Goal: Task Accomplishment & Management: Manage account settings

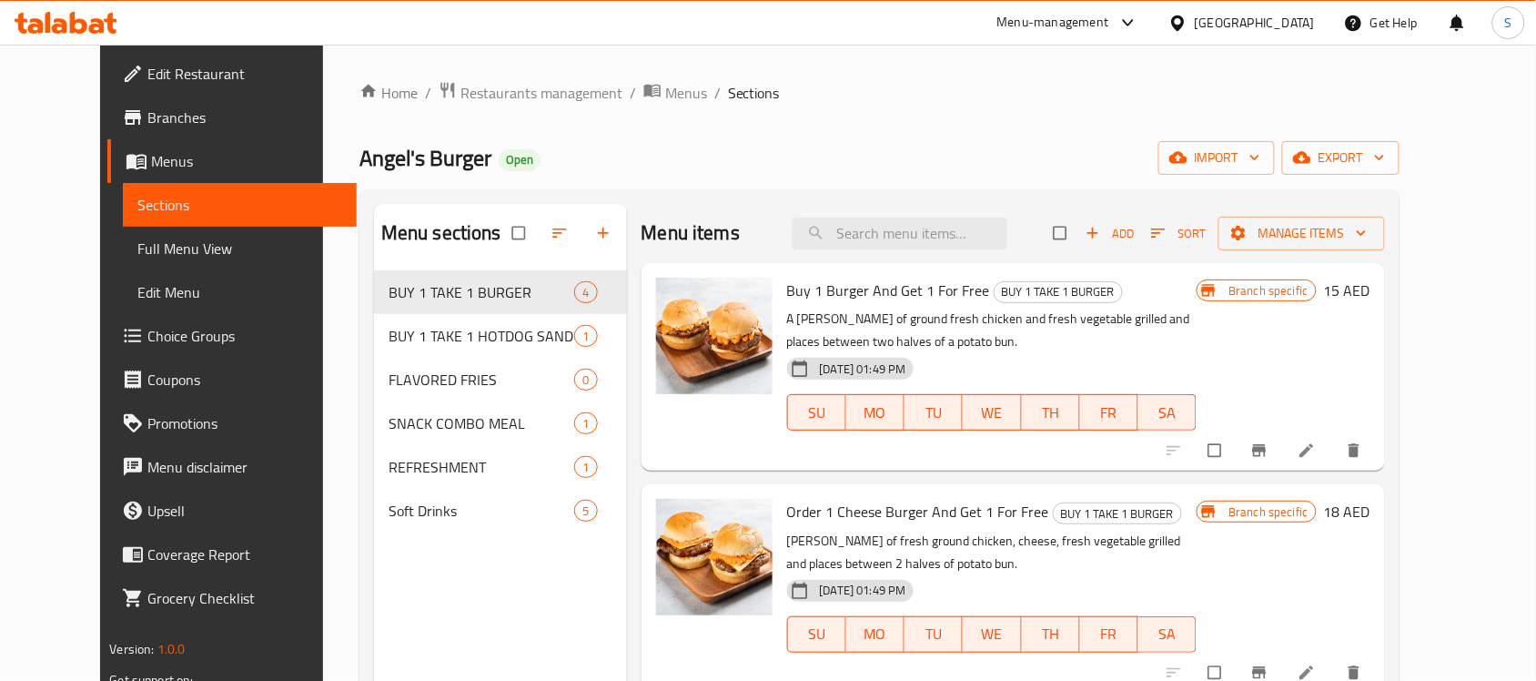
click at [760, 143] on div "Angel's Burger Open import export" at bounding box center [879, 158] width 1040 height 34
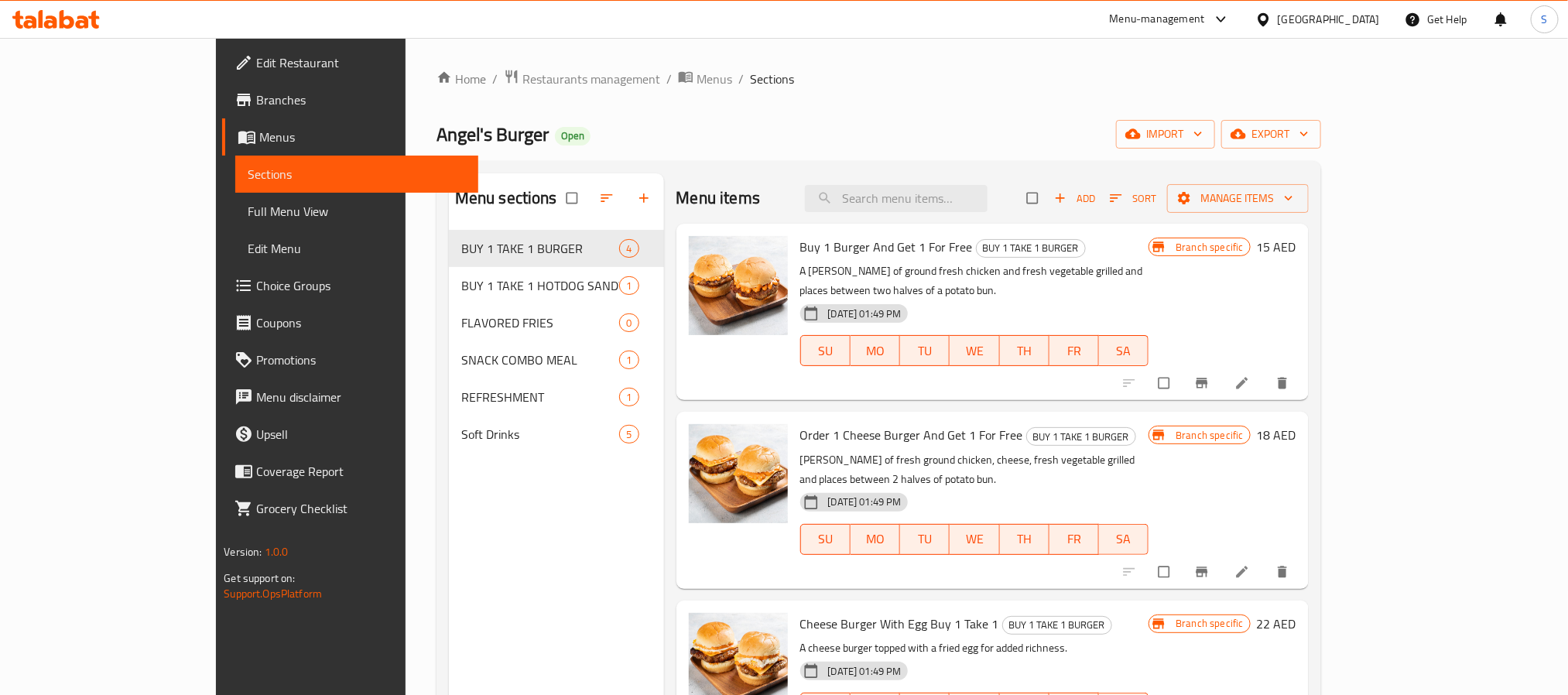
click at [84, 28] on icon at bounding box center [82, 21] width 13 height 13
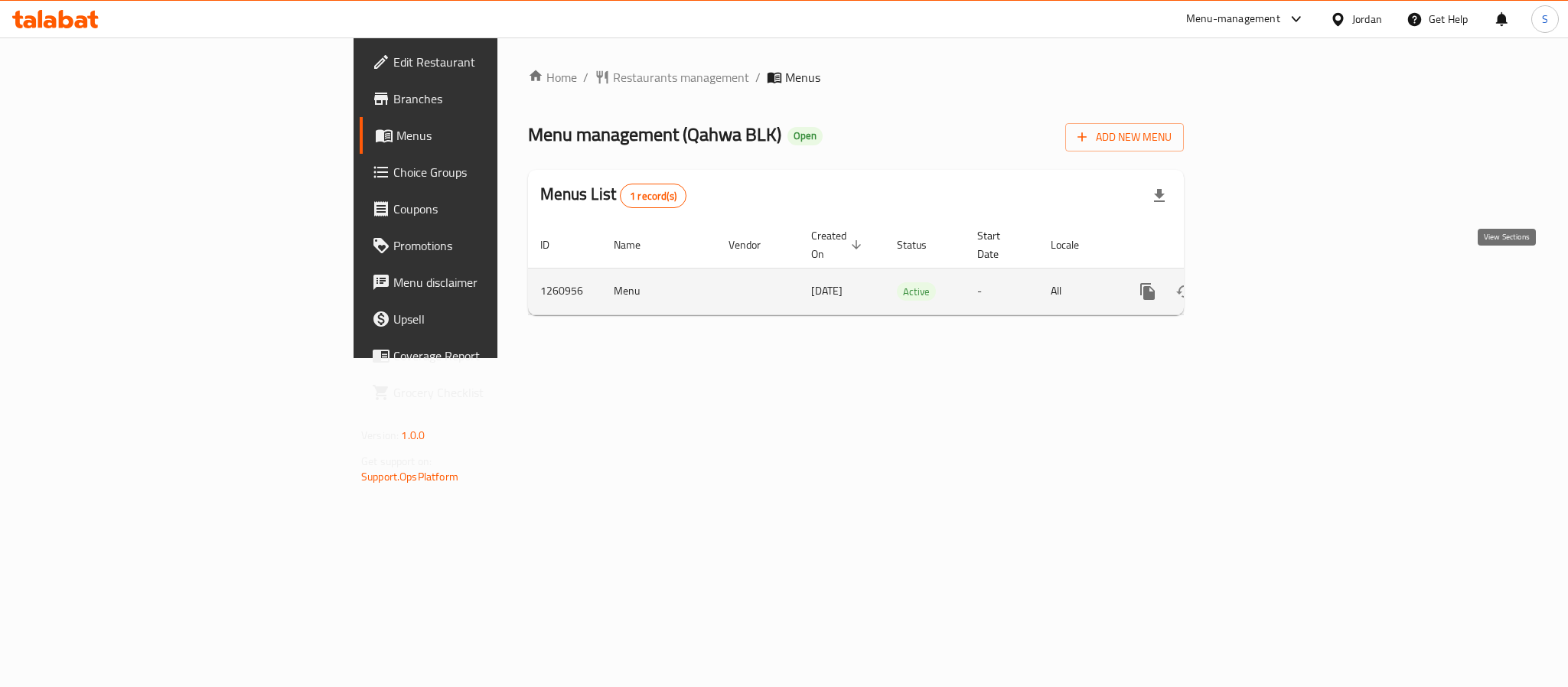
click at [1268, 283] on icon "enhanced table" at bounding box center [1258, 292] width 19 height 18
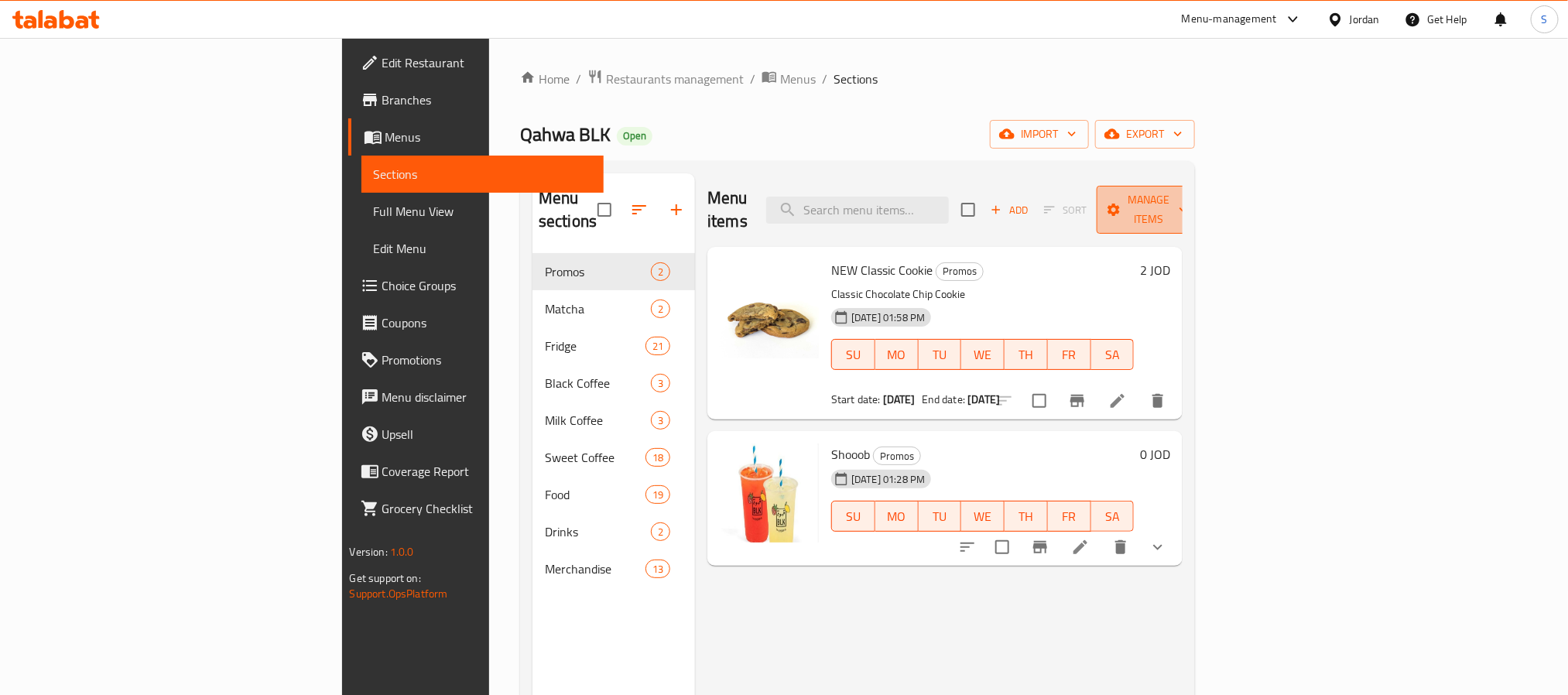
click at [1189, 205] on span "Manage items" at bounding box center [1149, 209] width 79 height 38
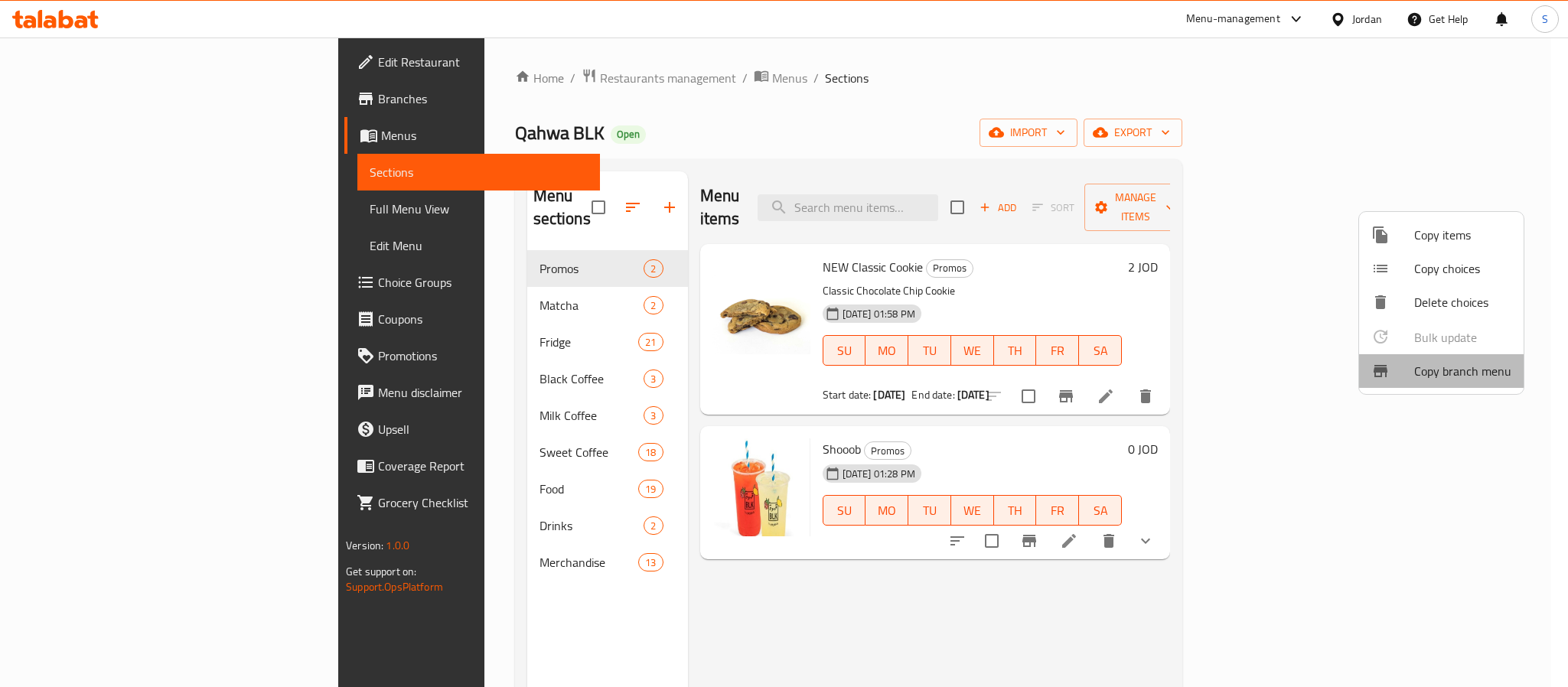
click at [1448, 377] on span "Copy branch menu" at bounding box center [1463, 371] width 98 height 18
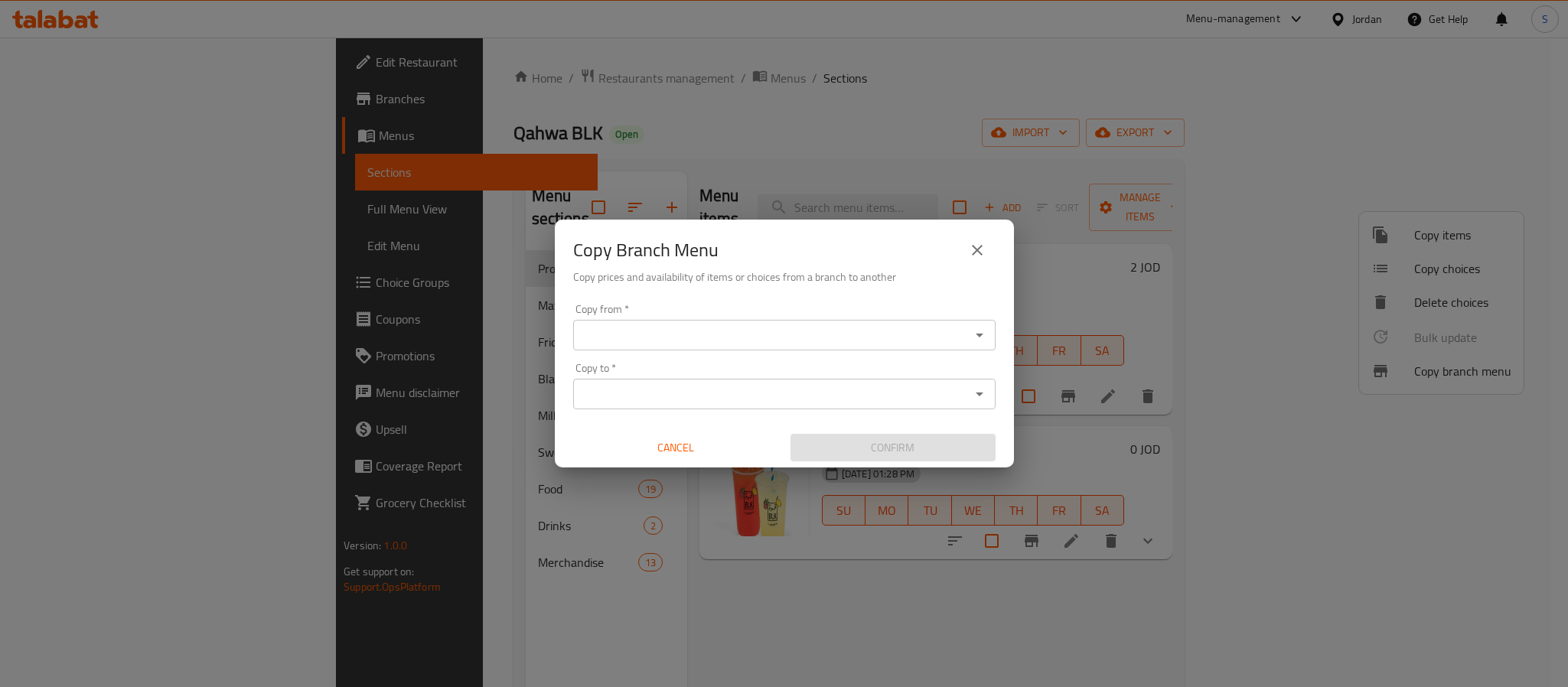
click at [882, 322] on div "Copy from *" at bounding box center [785, 335] width 422 height 30
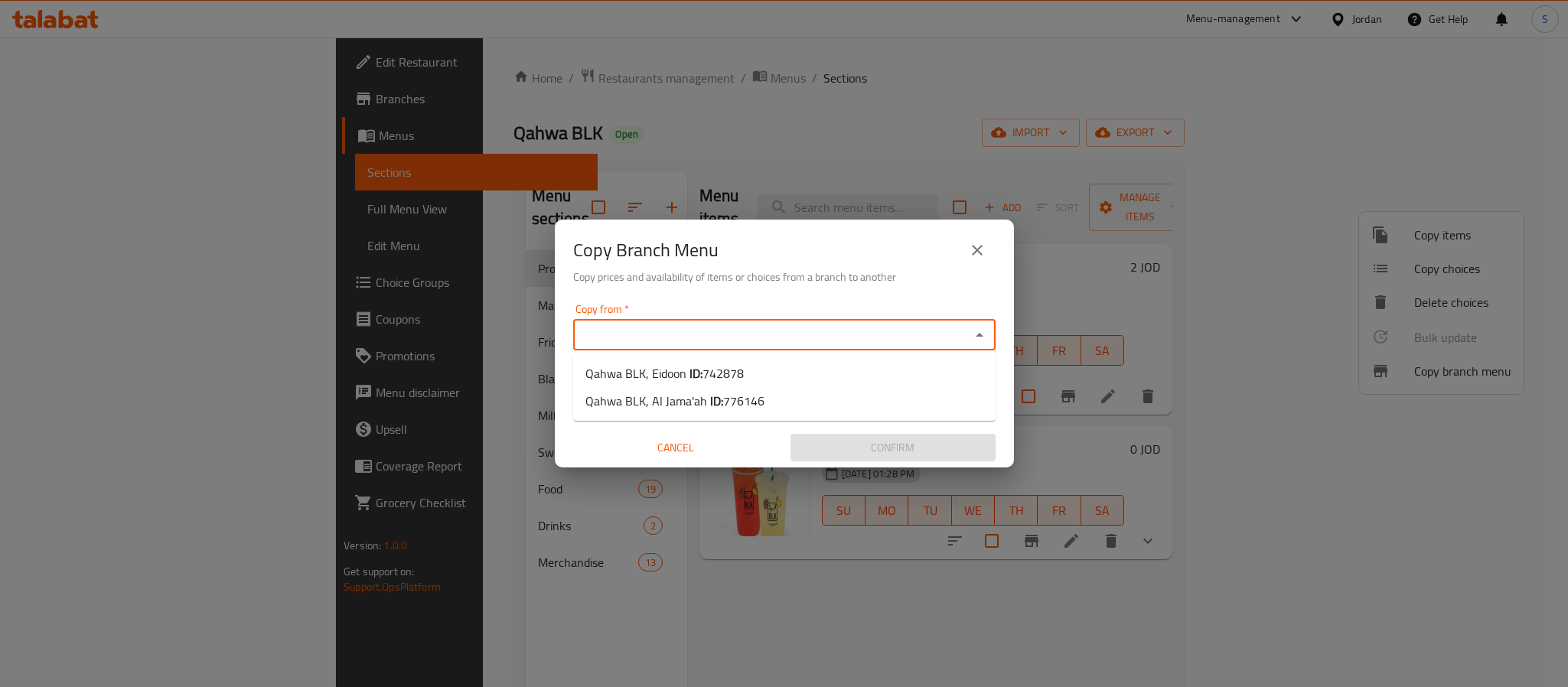
click at [947, 342] on input "Copy from   *" at bounding box center [771, 335] width 388 height 21
click at [820, 373] on li "Qahwa BLK, Eidoon ID: 742878" at bounding box center [785, 373] width 422 height 28
type input "Qahwa BLK, Eidoon"
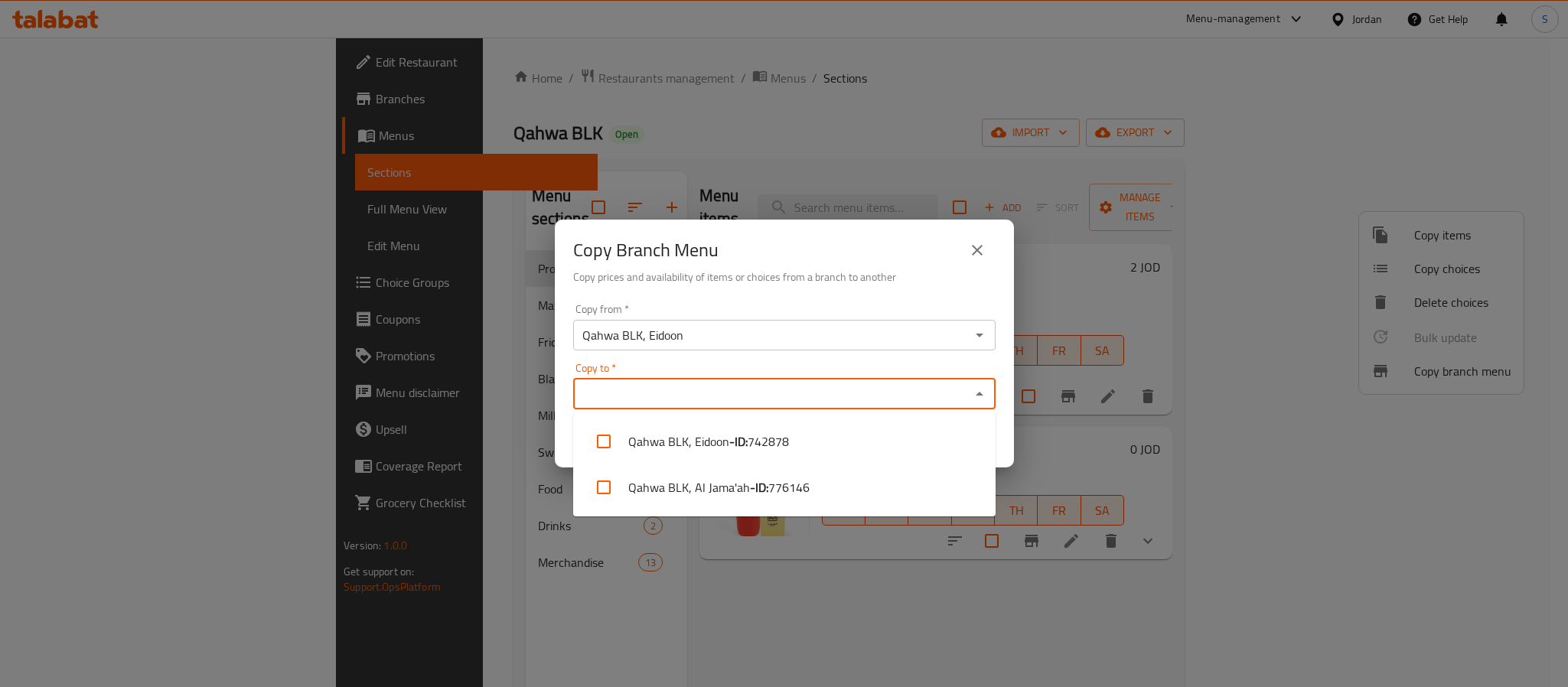
click at [818, 393] on input "Copy to   *" at bounding box center [771, 394] width 388 height 21
click at [816, 482] on li "Qahwa BLK, Al Jama'ah - ID: 776146" at bounding box center [785, 487] width 422 height 46
checkbox input "true"
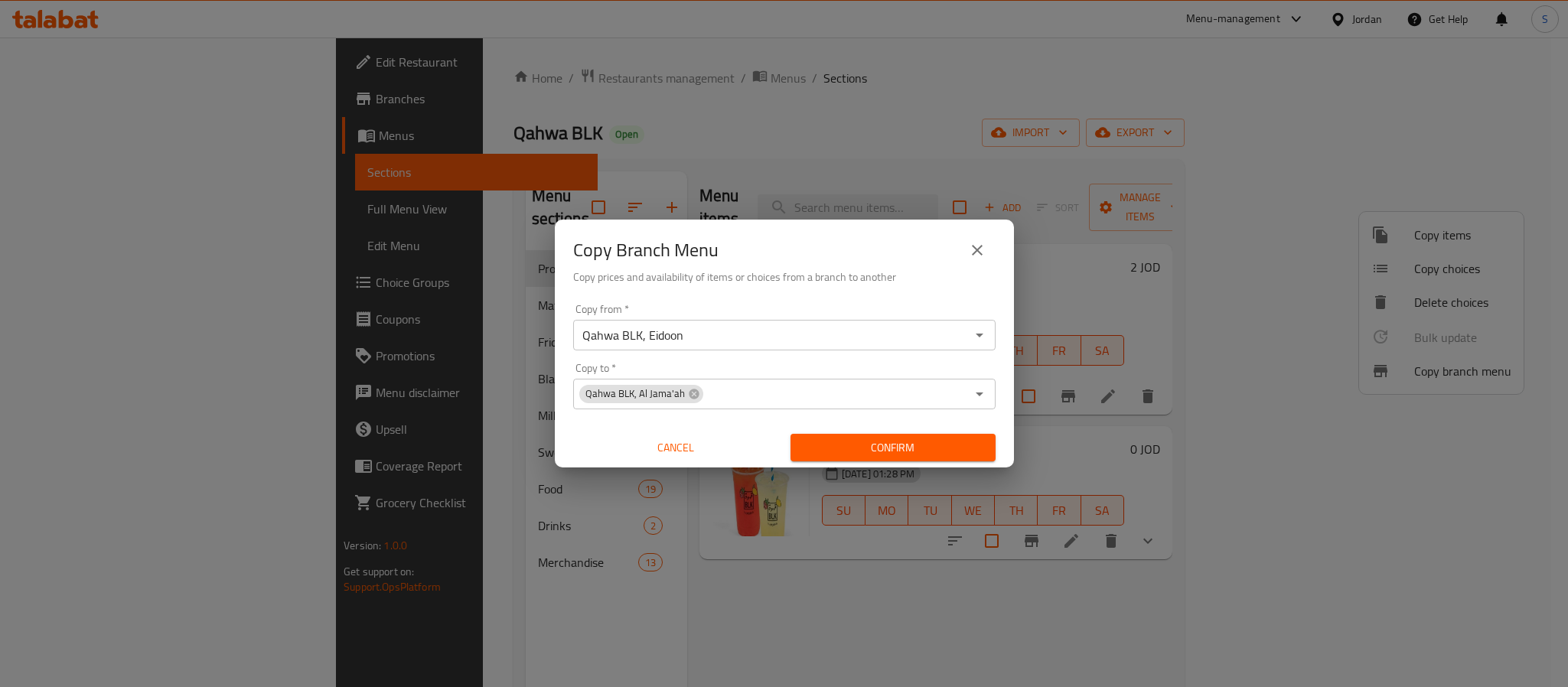
click at [887, 287] on div "Copy Branch Menu Copy prices and availability of items or choices from a branch…" at bounding box center [785, 258] width 459 height 78
click at [854, 443] on span "Confirm" at bounding box center [893, 447] width 181 height 19
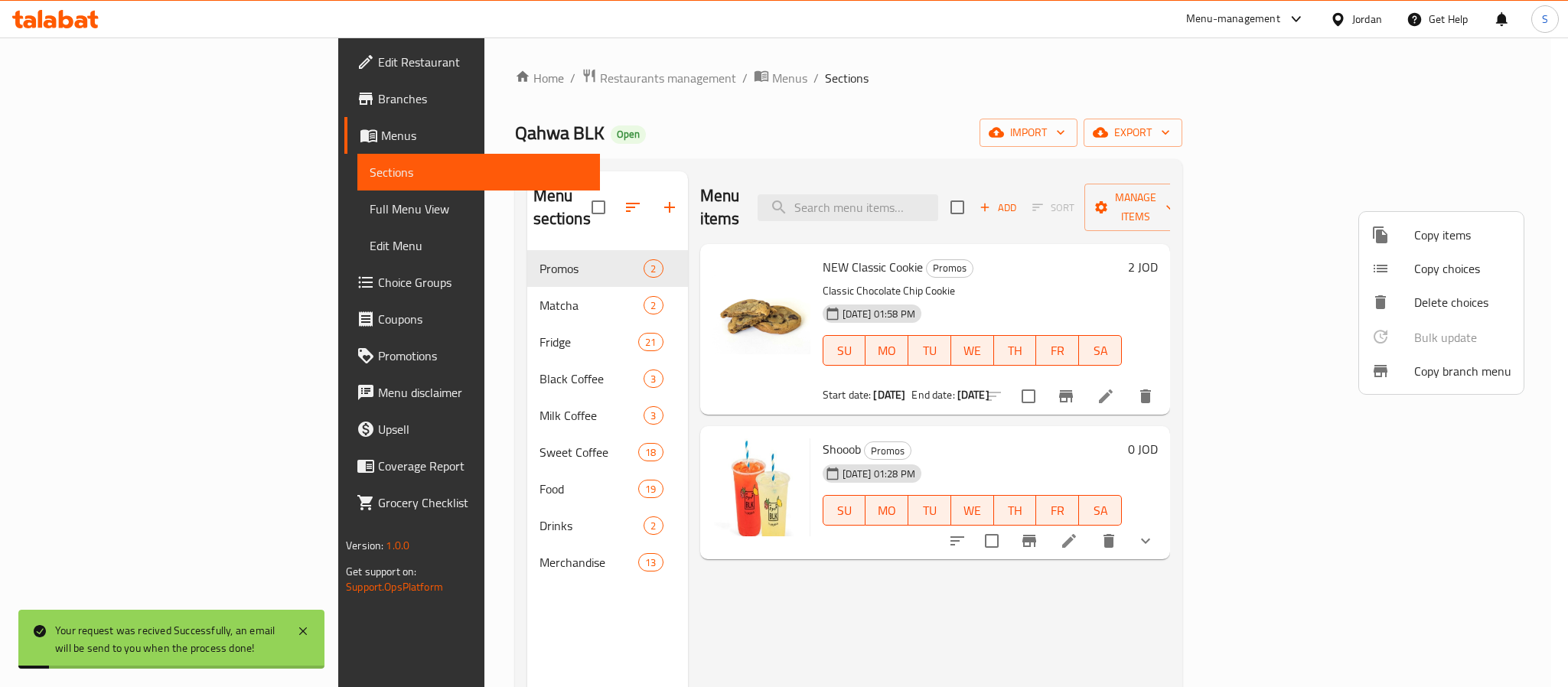
click at [1029, 114] on div at bounding box center [784, 343] width 1568 height 687
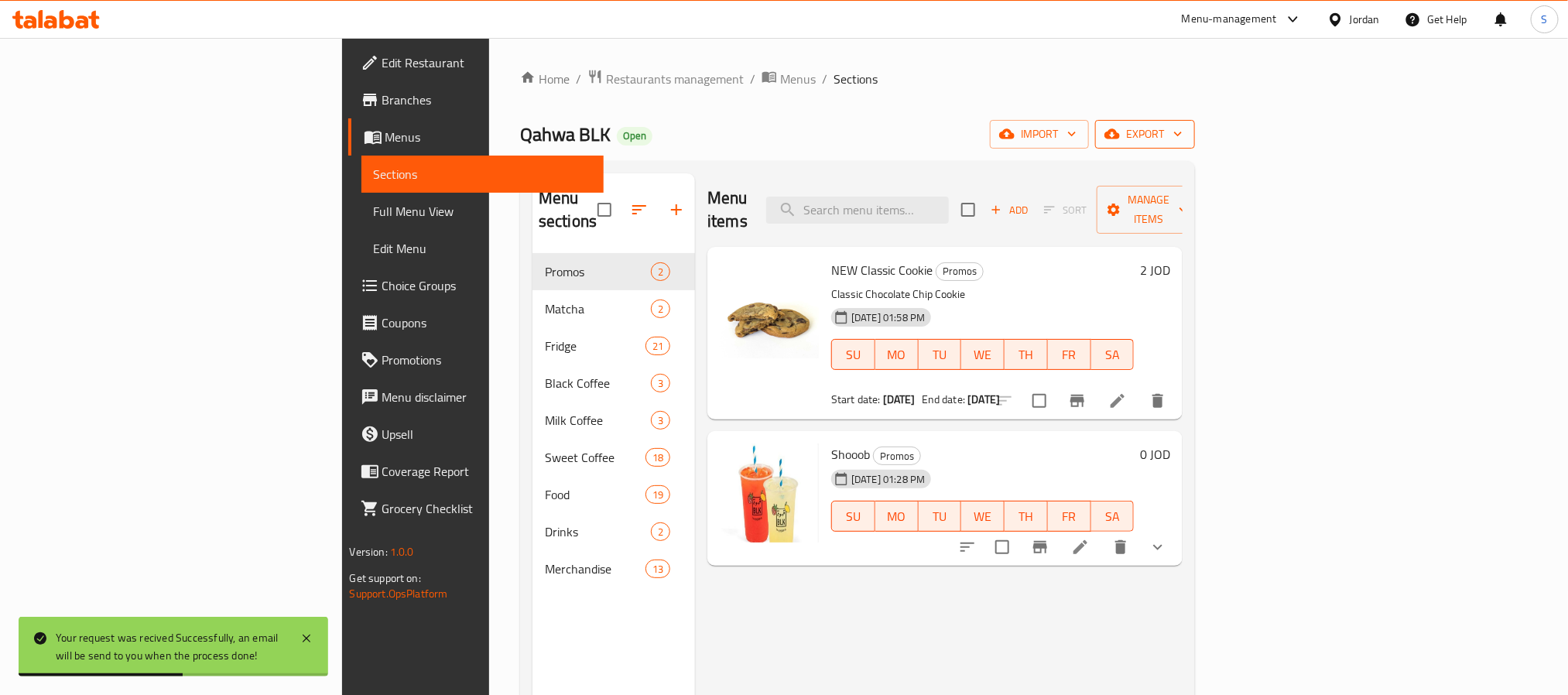
click at [1120, 140] on icon "button" at bounding box center [1112, 134] width 15 height 10
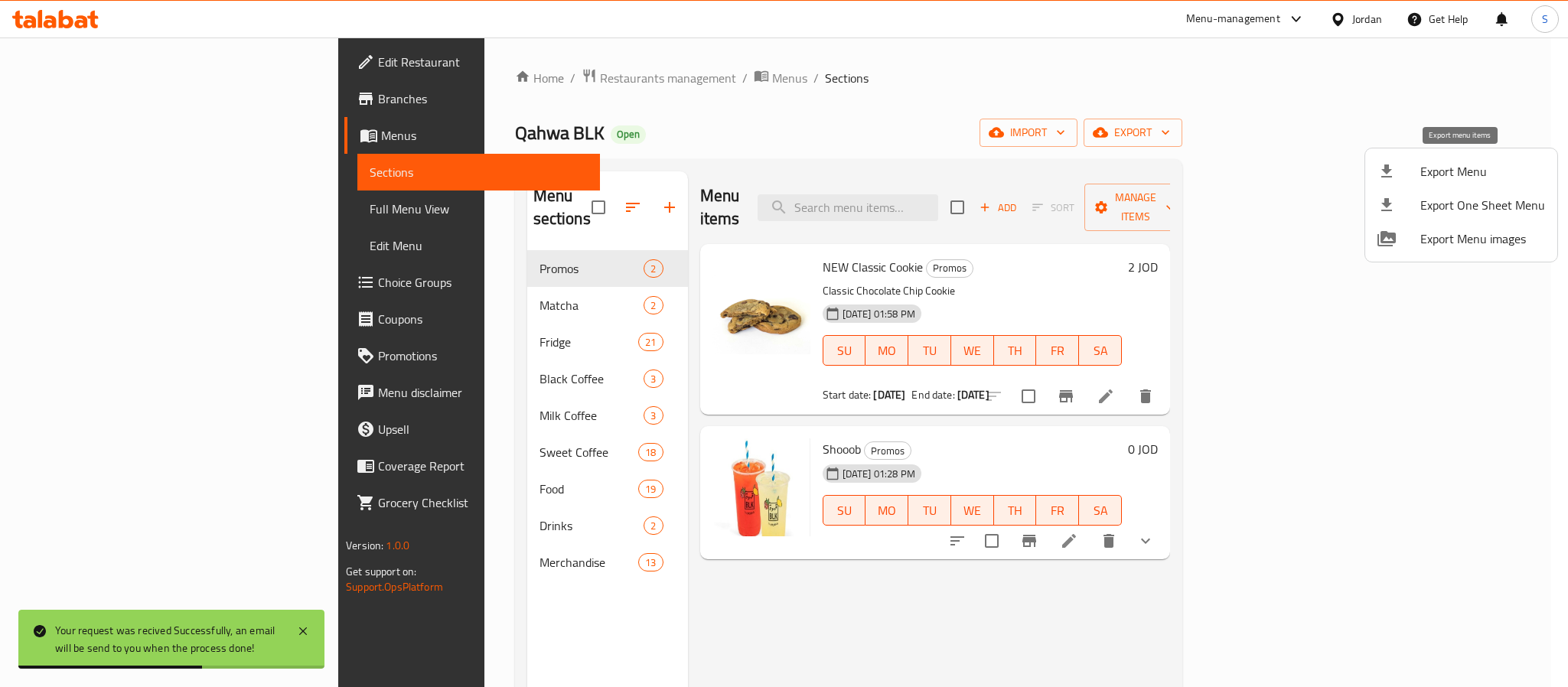
click at [1432, 168] on span "Export Menu" at bounding box center [1483, 172] width 124 height 18
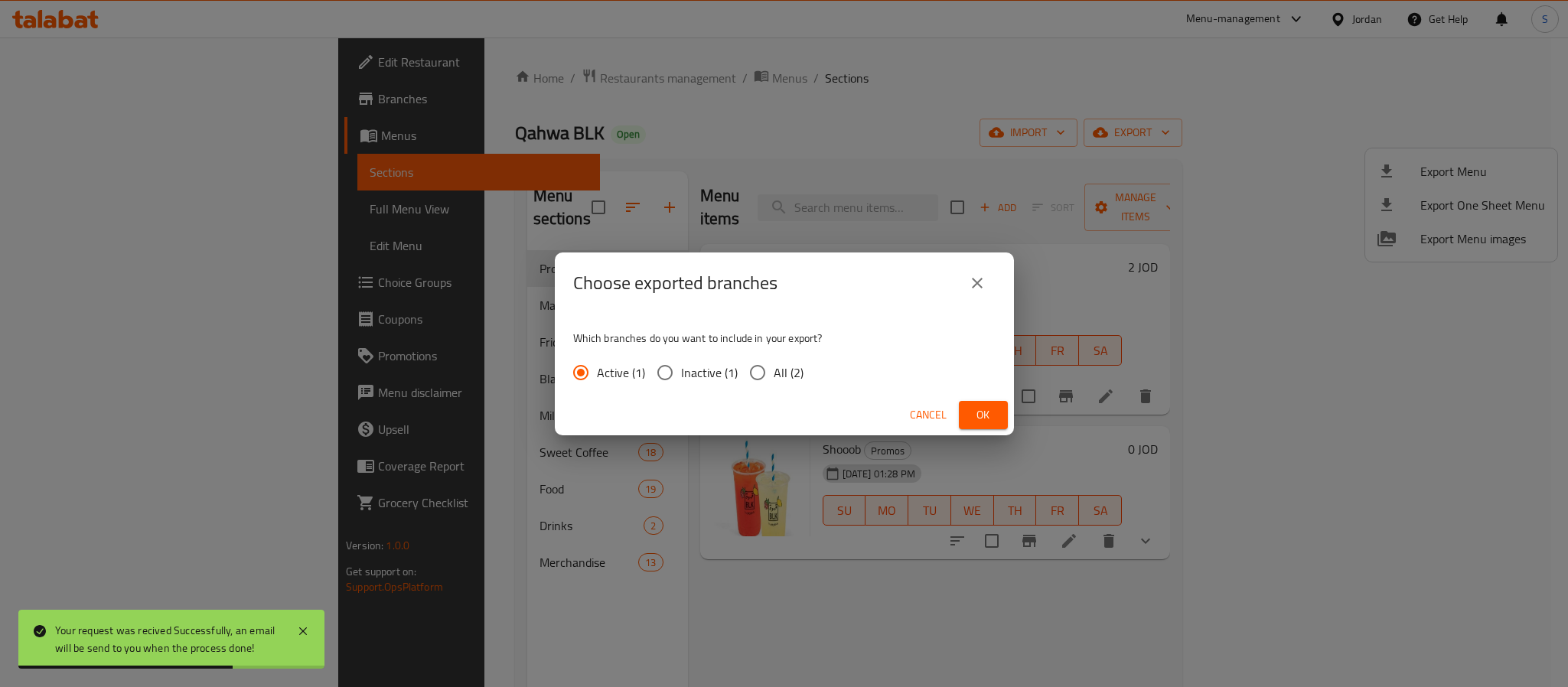
click at [790, 375] on span "All (2)" at bounding box center [788, 373] width 29 height 18
click at [774, 375] on input "All (2)" at bounding box center [758, 373] width 32 height 32
radio input "true"
click at [978, 420] on span "Ok" at bounding box center [983, 415] width 24 height 19
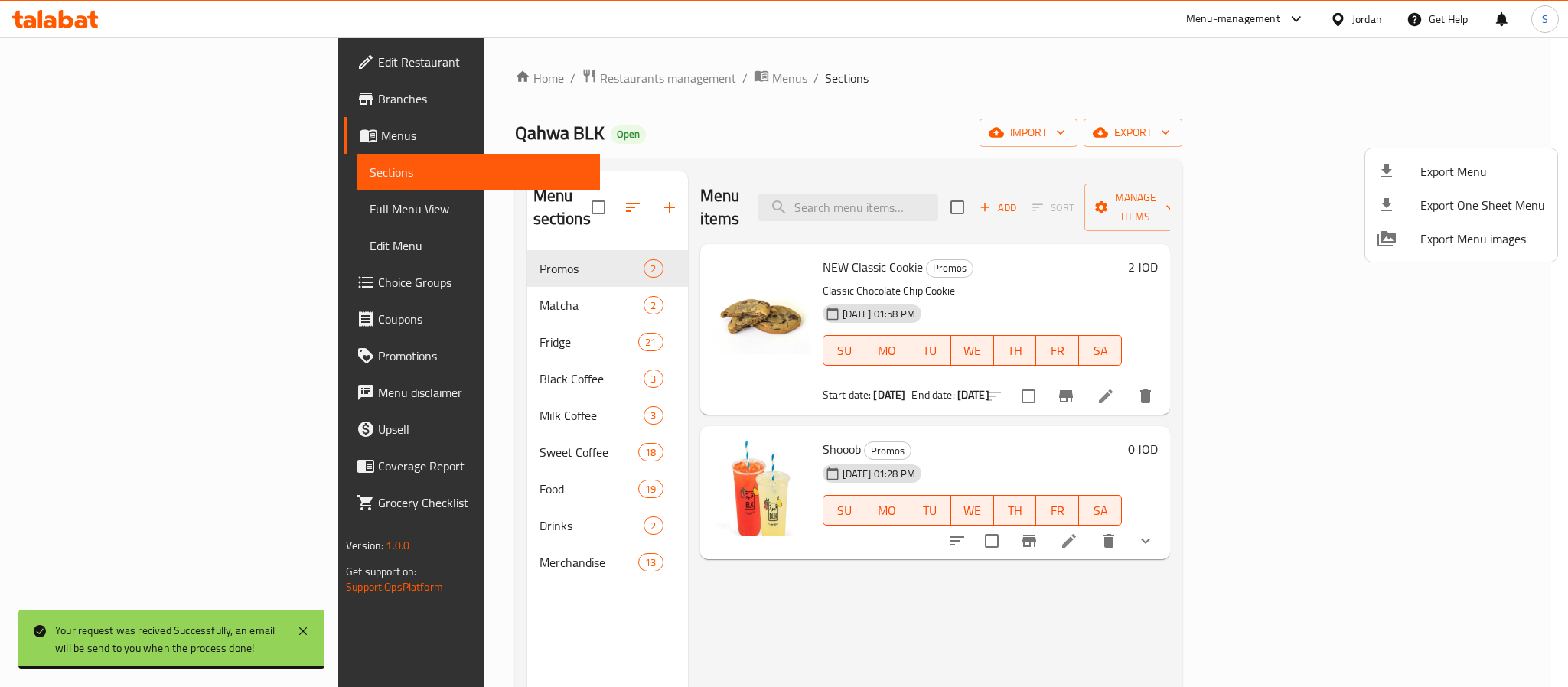
click at [823, 85] on div at bounding box center [784, 343] width 1568 height 687
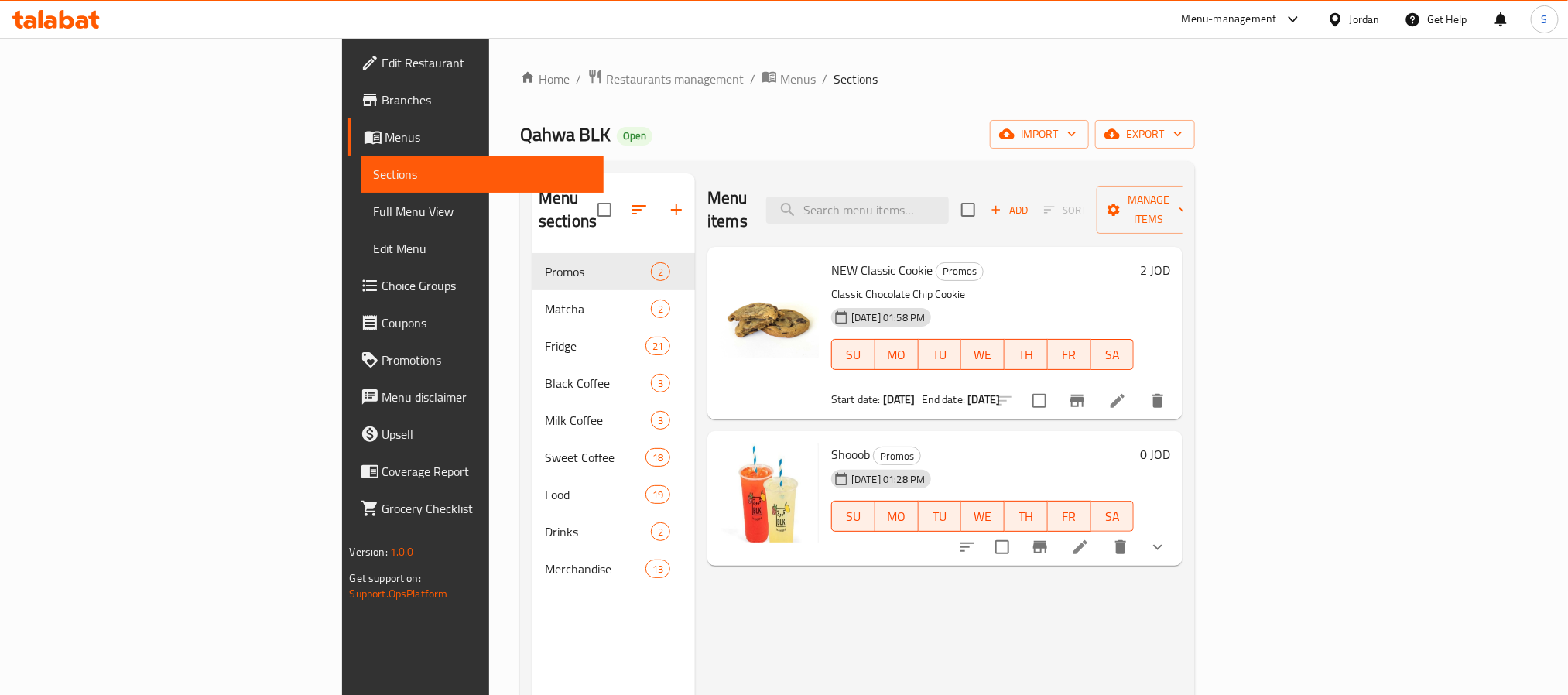
click at [382, 96] on span "Branches" at bounding box center [487, 100] width 209 height 19
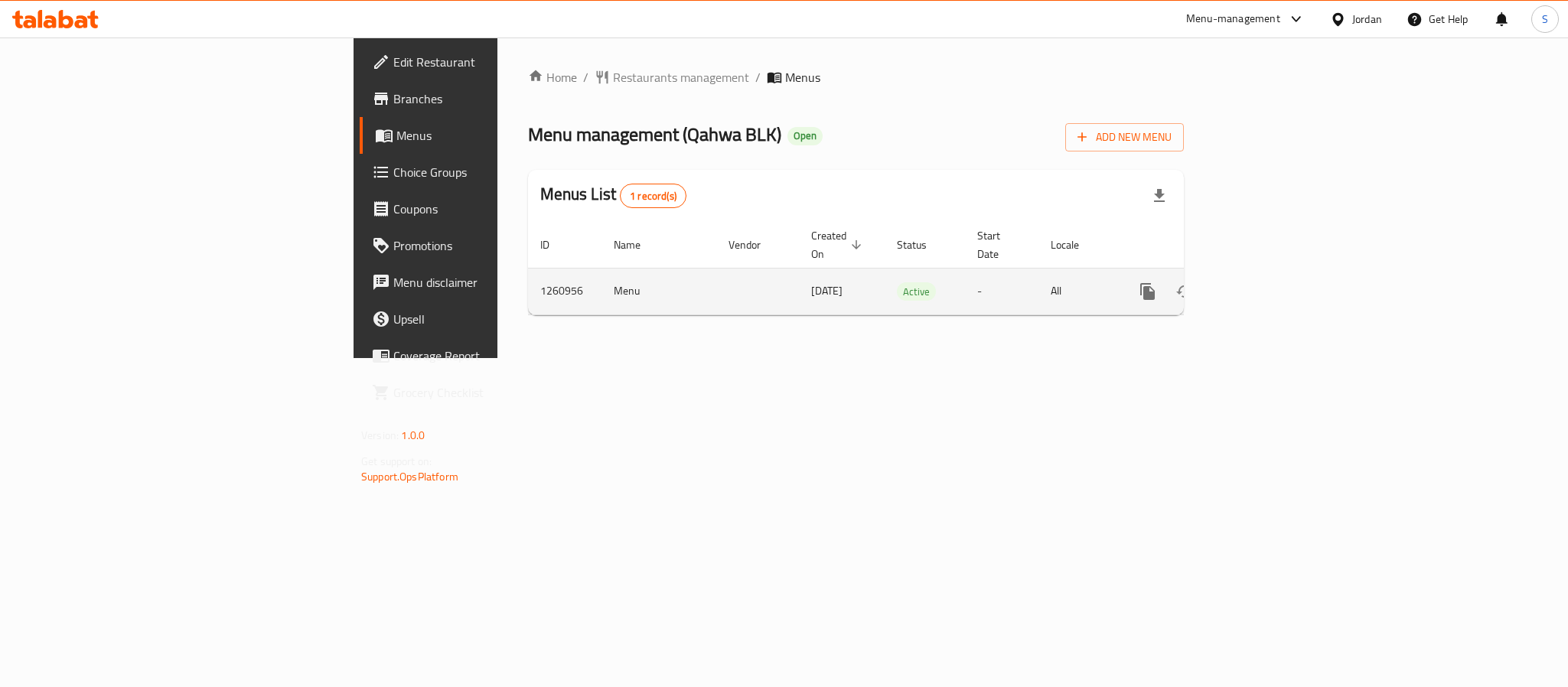
click at [528, 267] on td "1260956" at bounding box center [564, 291] width 73 height 47
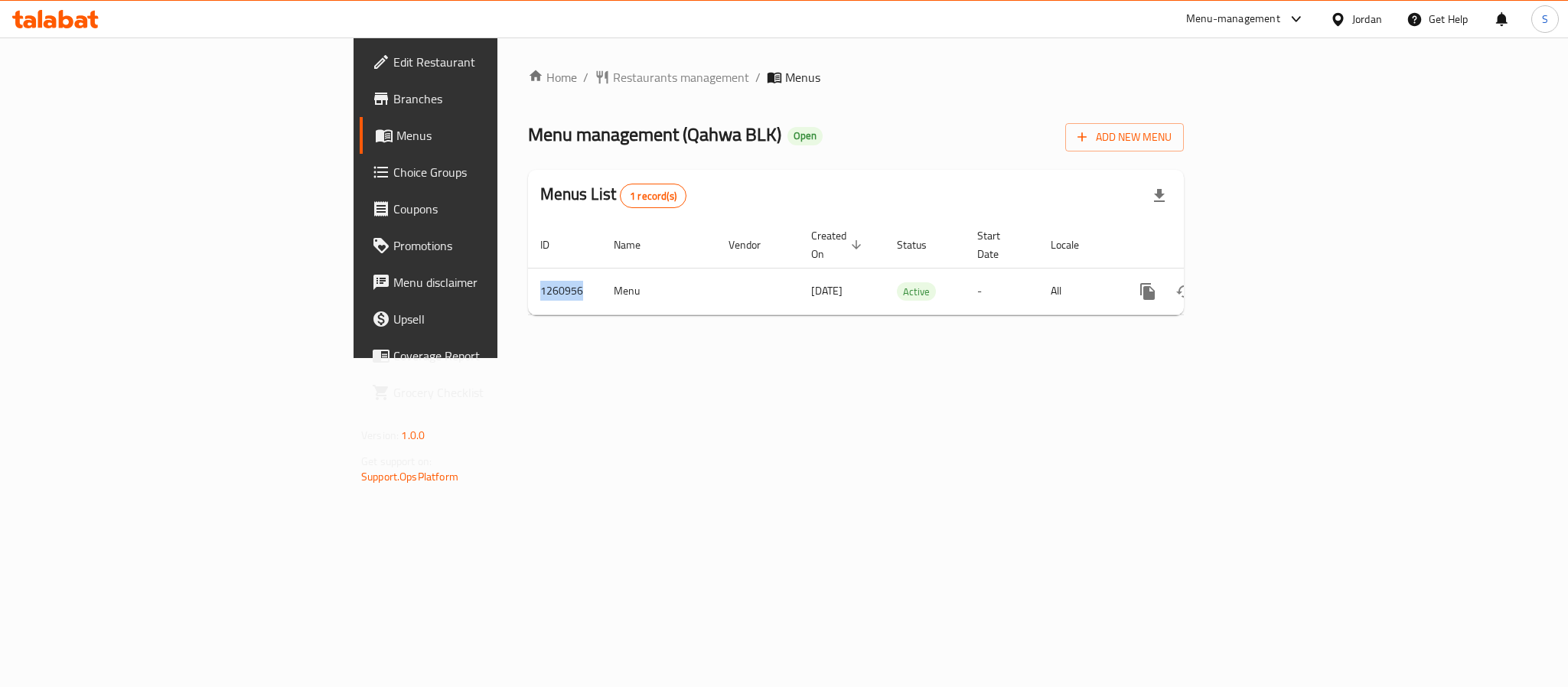
copy td "1260956"
click at [394, 92] on span "Branches" at bounding box center [498, 98] width 209 height 18
